Goal: Navigation & Orientation: Find specific page/section

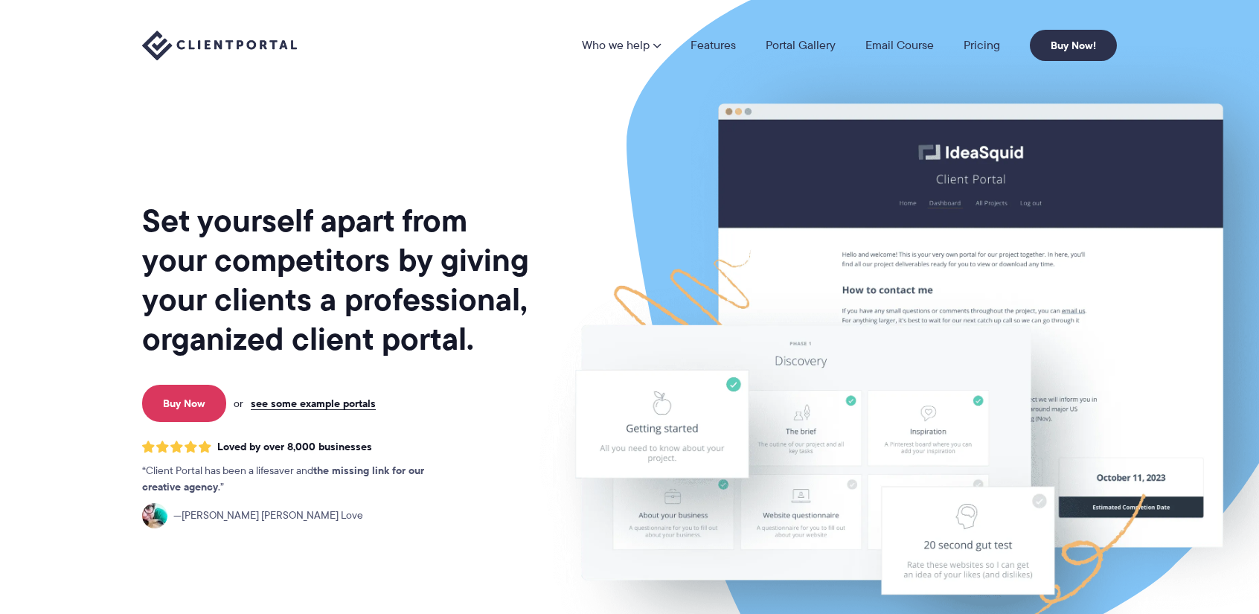
click at [313, 397] on link "see some example portals" at bounding box center [313, 403] width 125 height 13
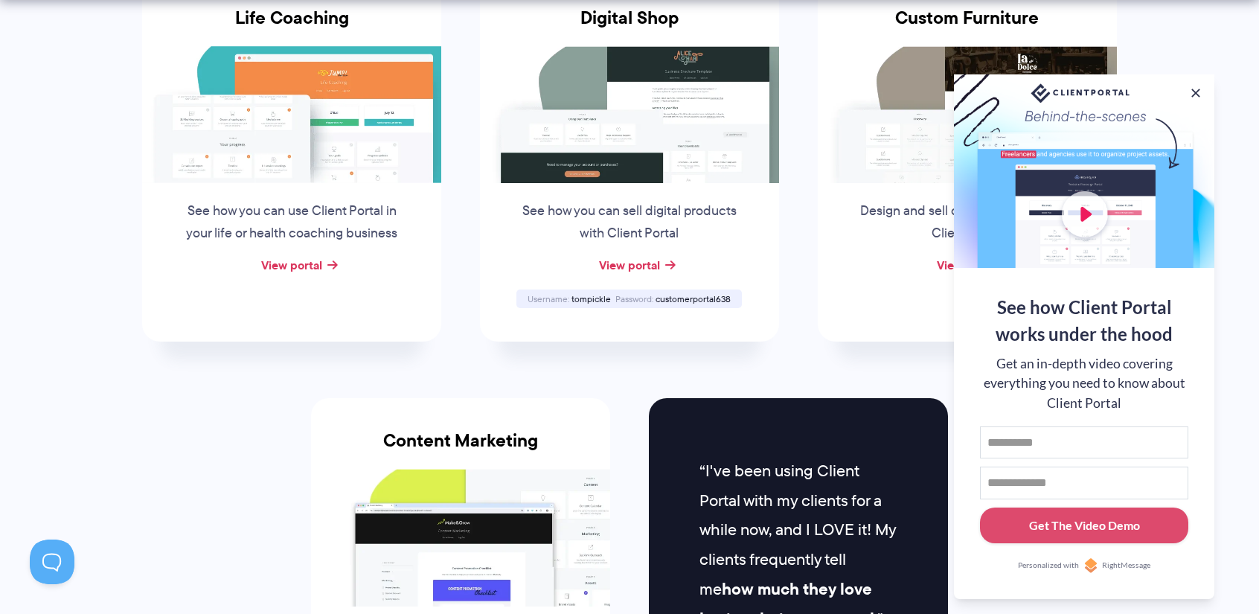
scroll to position [1340, 0]
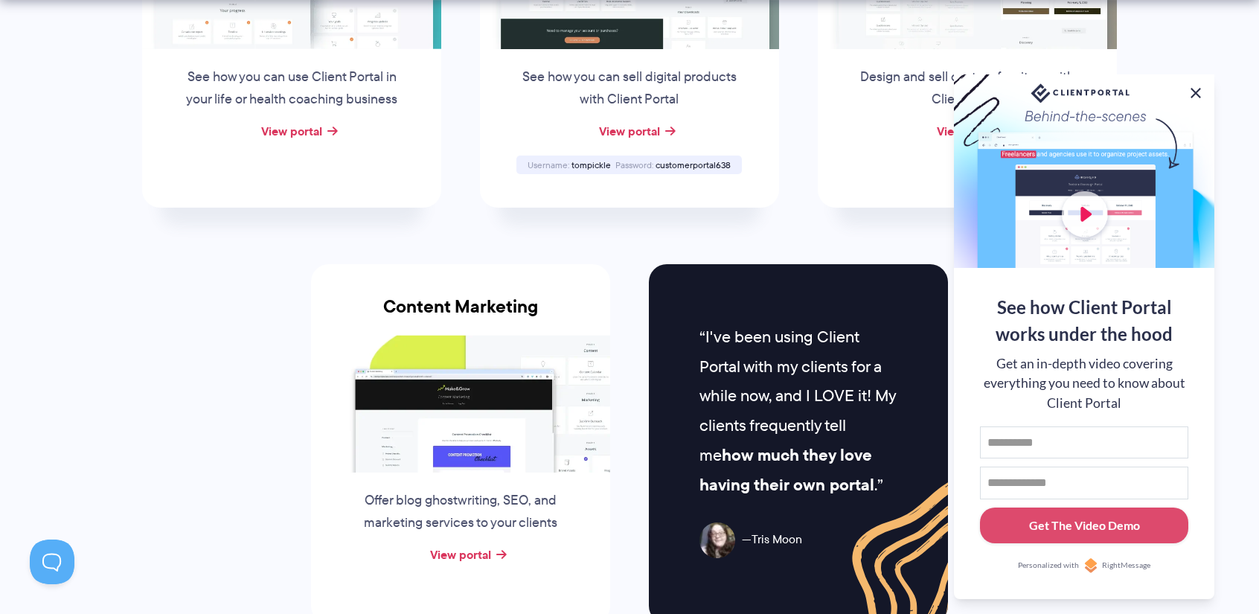
click at [1199, 93] on button at bounding box center [1196, 93] width 18 height 18
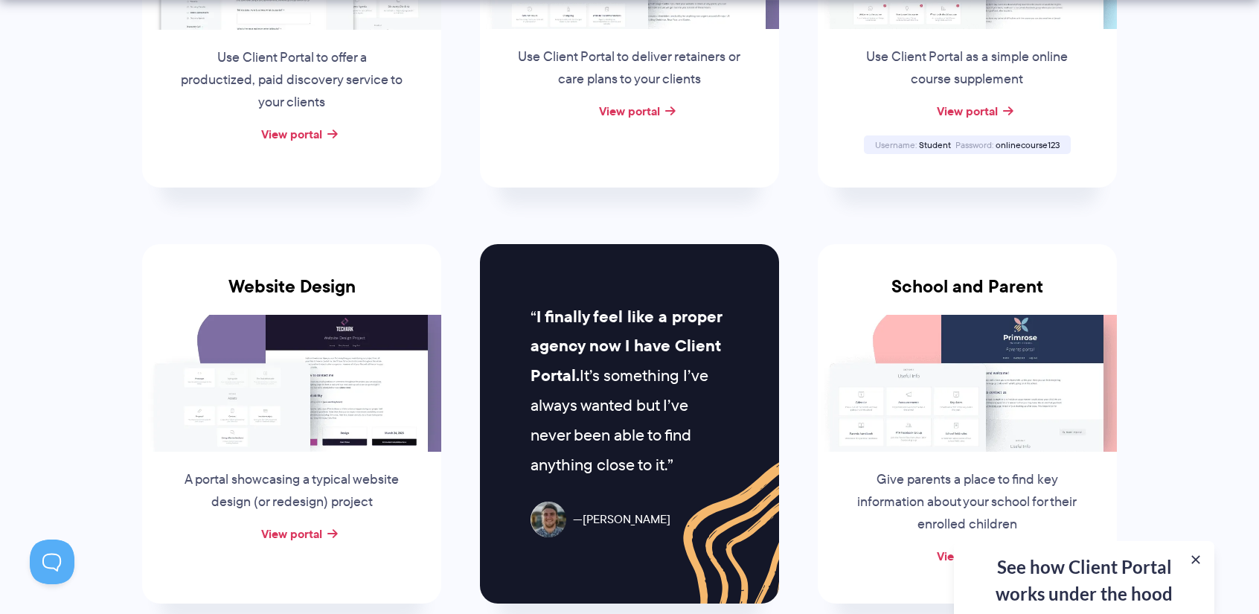
scroll to position [744, 0]
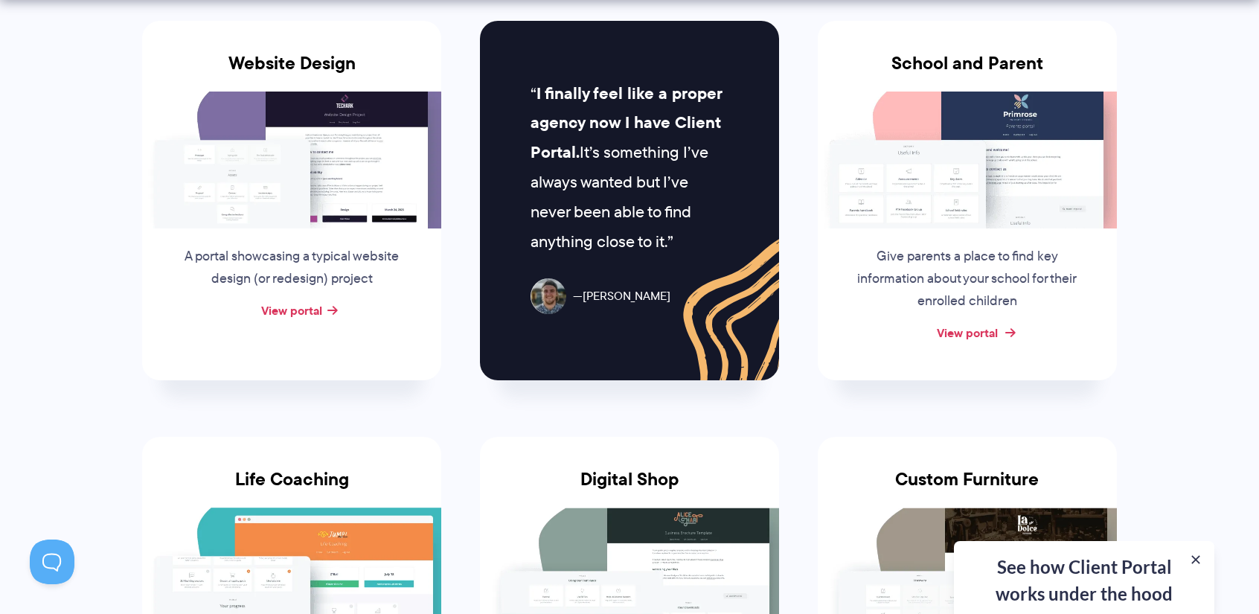
click at [979, 337] on link "View portal" at bounding box center [967, 333] width 61 height 18
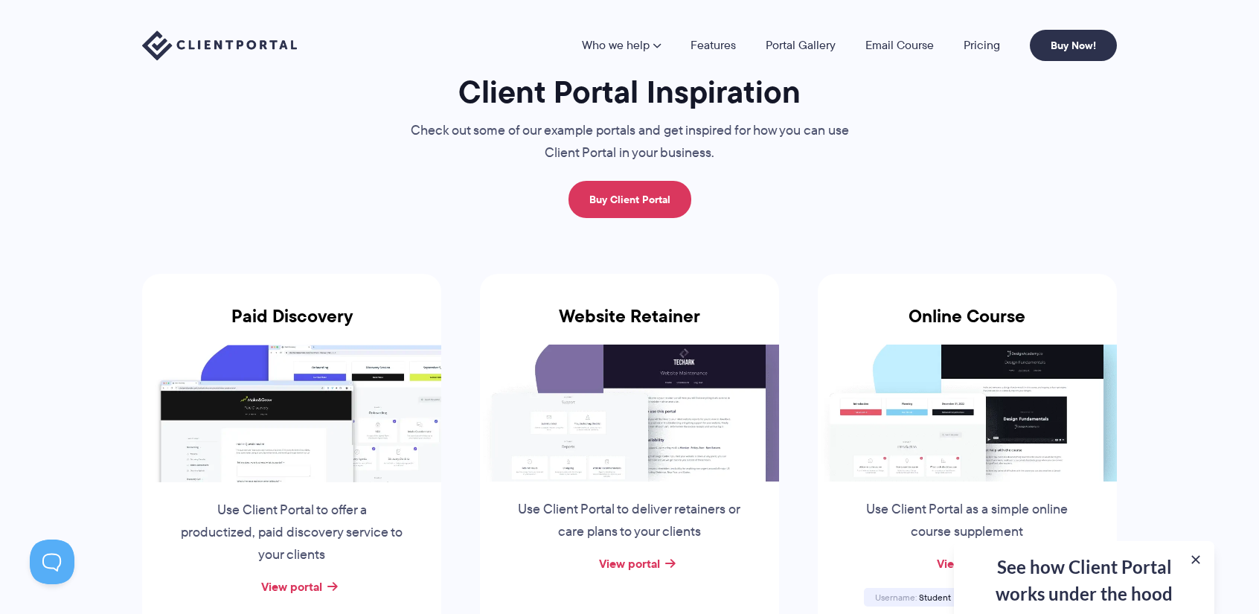
scroll to position [0, 0]
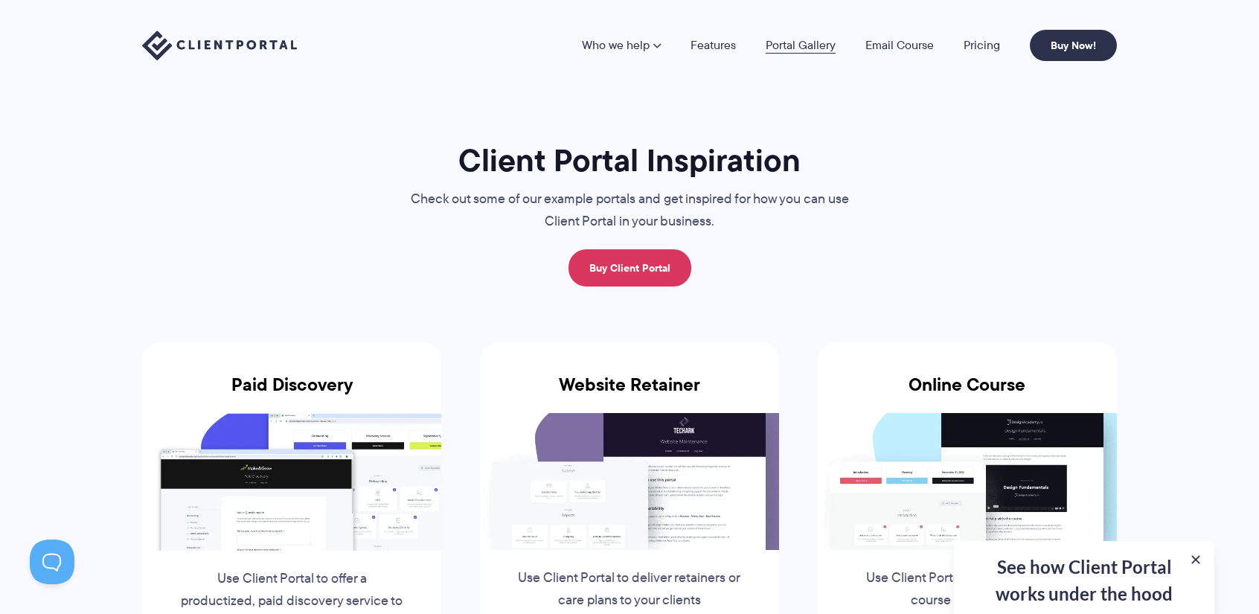
click at [801, 49] on link "Portal Gallery" at bounding box center [801, 45] width 70 height 12
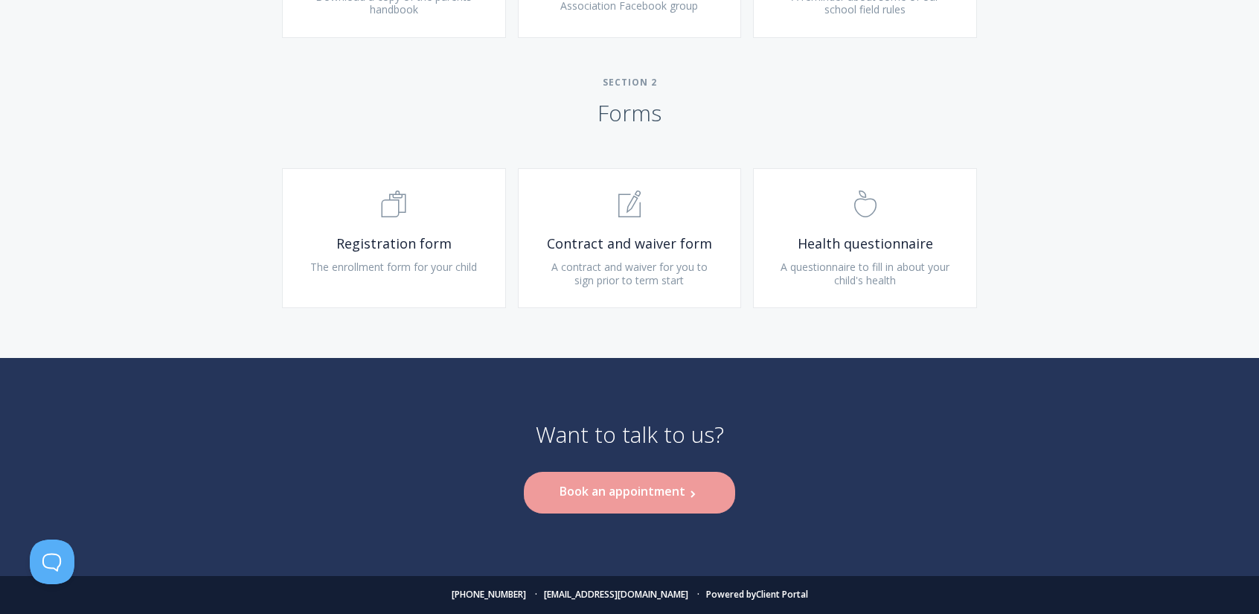
scroll to position [3945, 0]
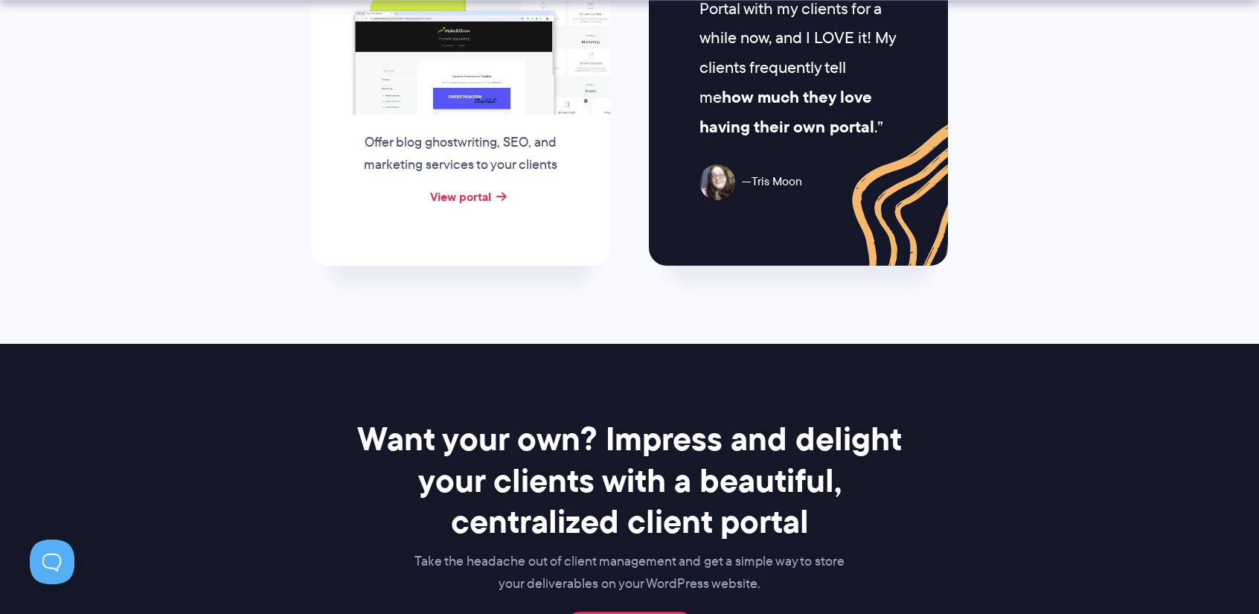
scroll to position [1786, 0]
